Goal: Transaction & Acquisition: Purchase product/service

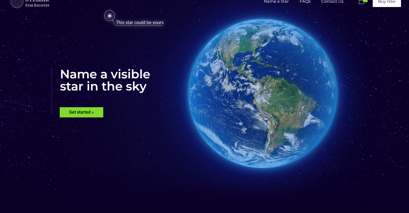
scroll to position [20, 0]
click at [78, 112] on rs-layer "Get started »" at bounding box center [82, 112] width 44 height 10
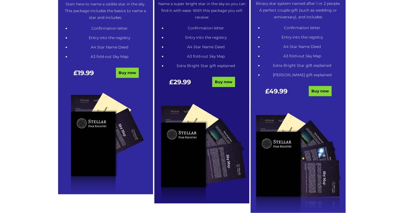
scroll to position [319, 0]
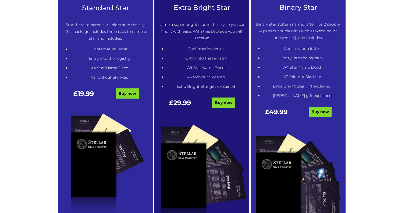
click at [222, 109] on div "£ 29.99 Buy now" at bounding box center [201, 105] width 87 height 12
click at [219, 101] on link "Buy now" at bounding box center [223, 102] width 23 height 10
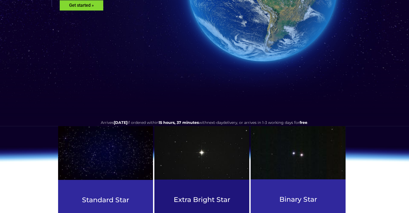
scroll to position [0, 0]
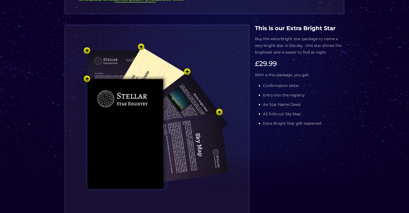
scroll to position [92, 0]
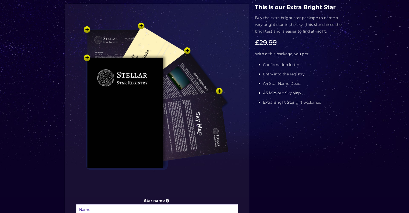
click at [141, 24] on img at bounding box center [156, 105] width 161 height 177
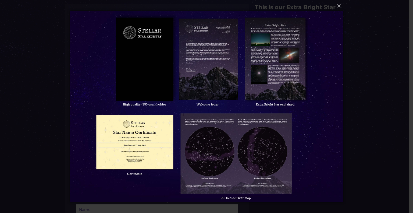
click at [49, 74] on div "× Loading..." at bounding box center [206, 106] width 413 height 213
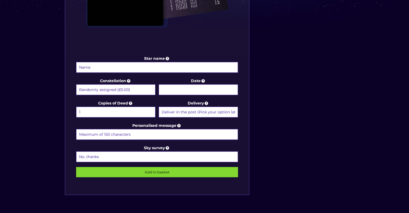
scroll to position [235, 0]
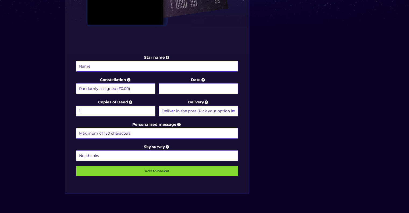
click at [103, 89] on select "Randomly assigned (£0.00) Aquarius - 20 Jan - 18 Feb (+£9.99) Aries - 21 Mar - …" at bounding box center [115, 88] width 79 height 11
